Goal: Information Seeking & Learning: Compare options

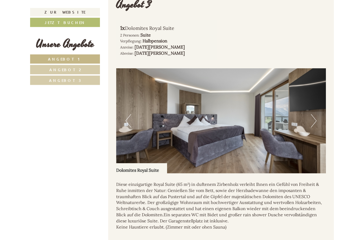
scroll to position [1154, 0]
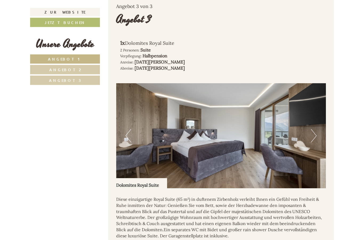
click at [317, 130] on img at bounding box center [221, 135] width 210 height 105
click at [317, 128] on img at bounding box center [221, 135] width 210 height 105
click at [315, 129] on button "Next" at bounding box center [314, 135] width 6 height 13
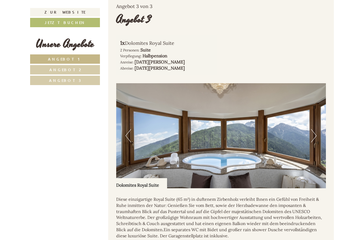
click at [315, 129] on button "Next" at bounding box center [314, 135] width 6 height 13
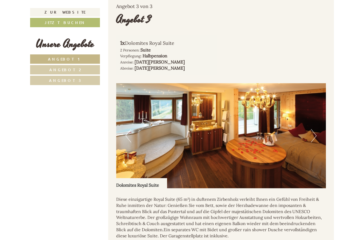
click at [313, 129] on button "Next" at bounding box center [314, 135] width 6 height 13
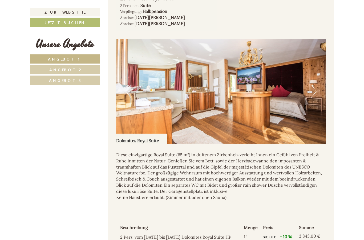
scroll to position [1158, 0]
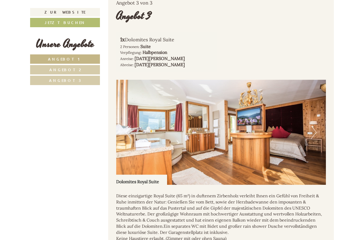
click at [315, 126] on button "Next" at bounding box center [314, 132] width 6 height 13
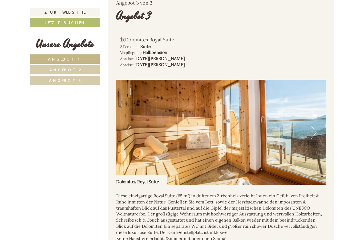
click at [318, 130] on img at bounding box center [221, 132] width 210 height 105
click at [128, 126] on button "Previous" at bounding box center [129, 132] width 6 height 13
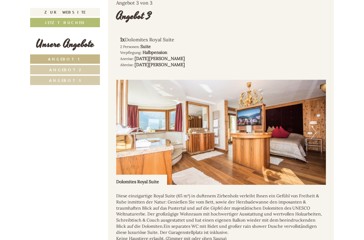
click at [130, 128] on button "Previous" at bounding box center [129, 132] width 6 height 13
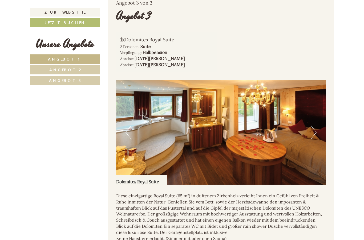
click at [127, 126] on button "Previous" at bounding box center [129, 132] width 6 height 13
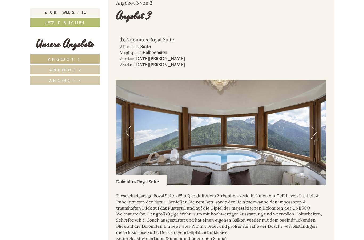
click at [130, 126] on button "Previous" at bounding box center [129, 132] width 6 height 13
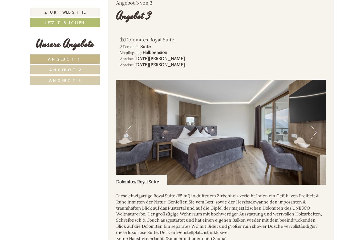
click at [128, 126] on button "Previous" at bounding box center [129, 132] width 6 height 13
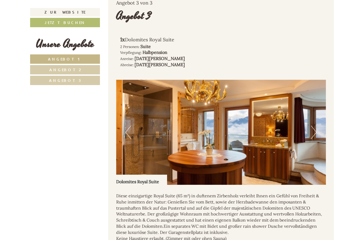
click at [130, 126] on button "Previous" at bounding box center [129, 132] width 6 height 13
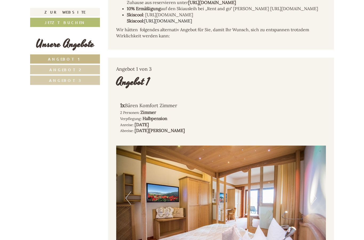
click at [57, 67] on link "Angebot 2" at bounding box center [65, 69] width 70 height 9
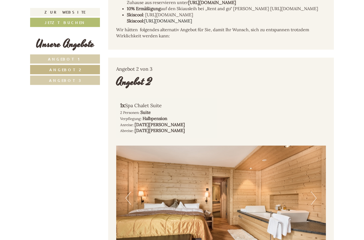
scroll to position [458, 0]
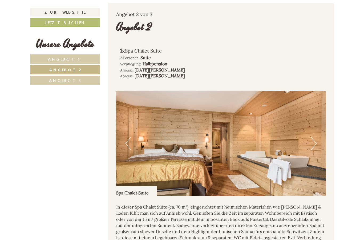
click at [62, 70] on span "Angebot 2" at bounding box center [65, 69] width 32 height 5
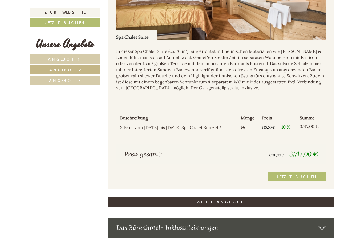
scroll to position [617, 0]
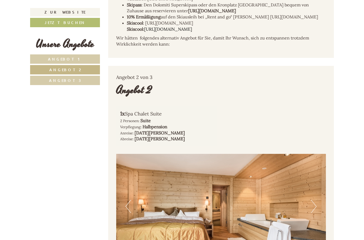
click at [60, 81] on span "Angebot 3" at bounding box center [65, 80] width 32 height 5
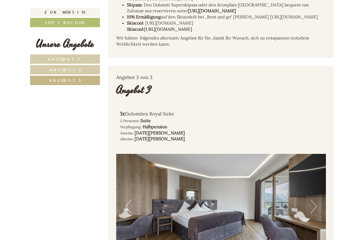
scroll to position [458, 0]
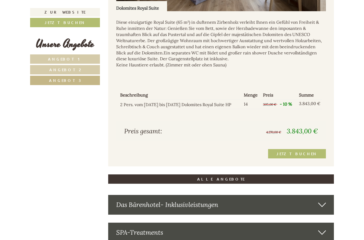
click at [52, 58] on link "Angebot 1" at bounding box center [65, 58] width 70 height 9
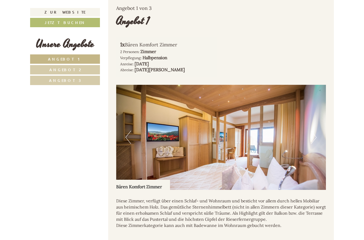
click at [61, 69] on span "Angebot 2" at bounding box center [65, 69] width 32 height 5
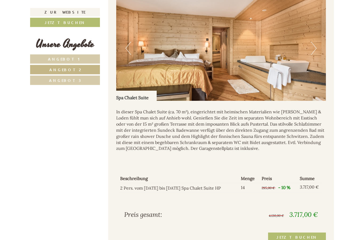
scroll to position [553, 0]
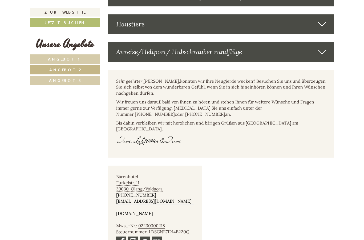
click at [51, 82] on link "Angebot 3" at bounding box center [65, 80] width 70 height 9
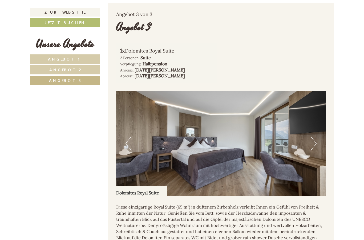
click at [53, 84] on link "Angebot 3" at bounding box center [65, 80] width 70 height 9
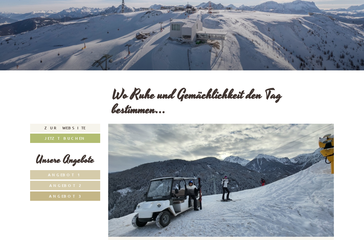
scroll to position [82, 0]
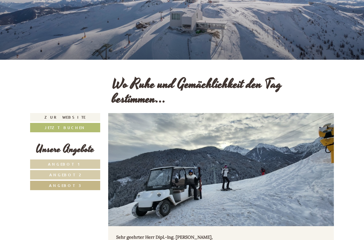
click at [49, 175] on link "Angebot 2" at bounding box center [65, 174] width 70 height 9
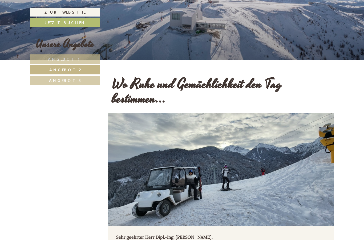
scroll to position [458, 0]
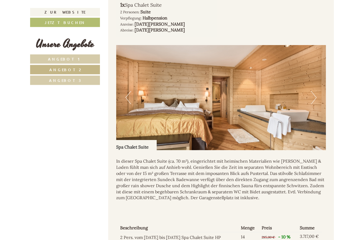
click at [316, 99] on button "Next" at bounding box center [314, 97] width 6 height 13
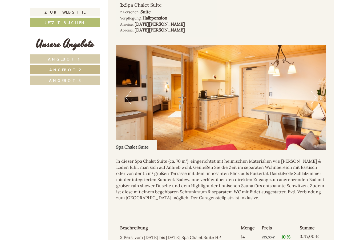
scroll to position [504, 0]
click at [314, 96] on button "Next" at bounding box center [314, 97] width 6 height 13
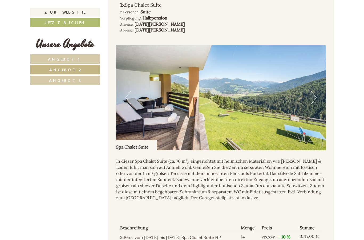
click at [317, 97] on img at bounding box center [221, 97] width 210 height 105
click at [320, 96] on img at bounding box center [221, 97] width 210 height 105
click at [315, 96] on button "Next" at bounding box center [314, 97] width 6 height 13
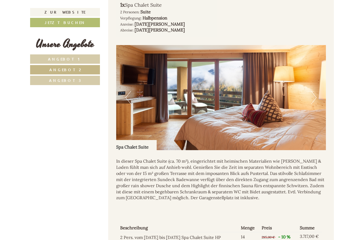
click at [320, 98] on img at bounding box center [221, 97] width 210 height 105
click at [318, 97] on img at bounding box center [221, 97] width 210 height 105
click at [316, 96] on button "Next" at bounding box center [314, 97] width 6 height 13
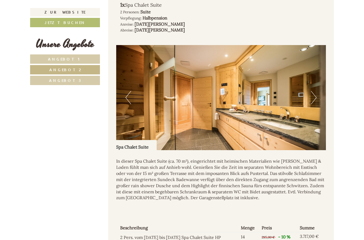
click at [313, 94] on button "Next" at bounding box center [314, 97] width 6 height 13
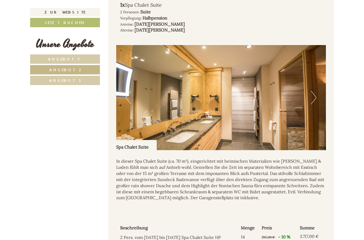
click at [314, 91] on button "Next" at bounding box center [314, 97] width 6 height 13
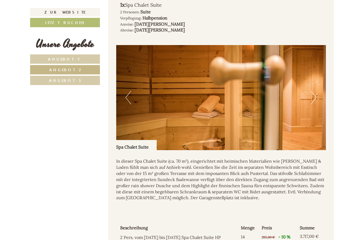
click at [314, 93] on button "Next" at bounding box center [314, 97] width 6 height 13
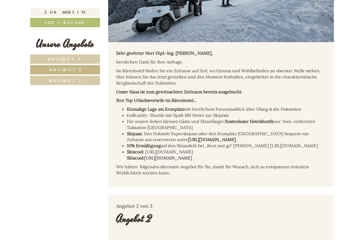
scroll to position [316, 0]
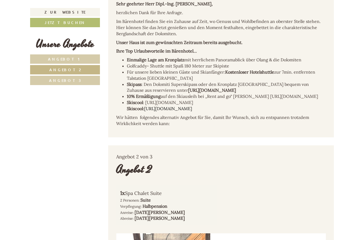
click at [43, 57] on link "Angebot 1" at bounding box center [65, 58] width 70 height 9
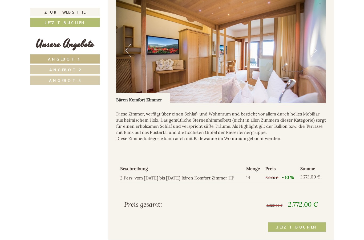
scroll to position [551, 0]
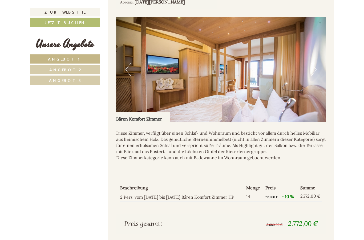
click at [128, 66] on button "Previous" at bounding box center [129, 69] width 6 height 13
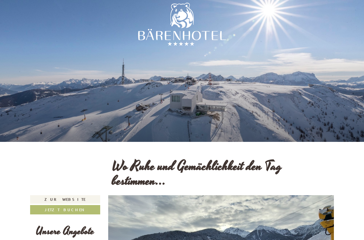
scroll to position [0, 0]
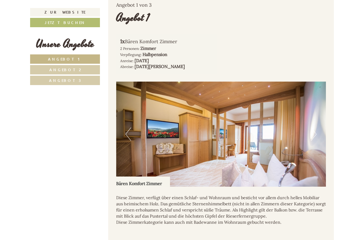
scroll to position [471, 0]
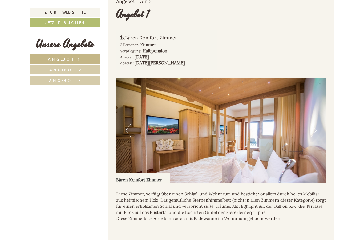
click at [55, 69] on span "Angebot 2" at bounding box center [65, 69] width 32 height 5
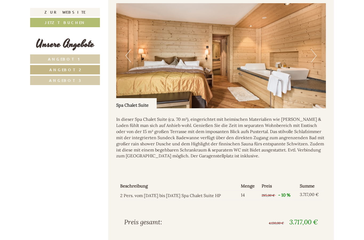
scroll to position [549, 0]
